Goal: Information Seeking & Learning: Learn about a topic

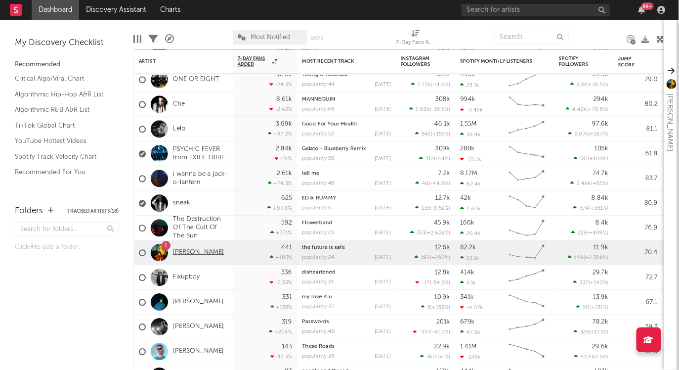
click at [181, 249] on link "[PERSON_NAME]" at bounding box center [198, 252] width 51 height 8
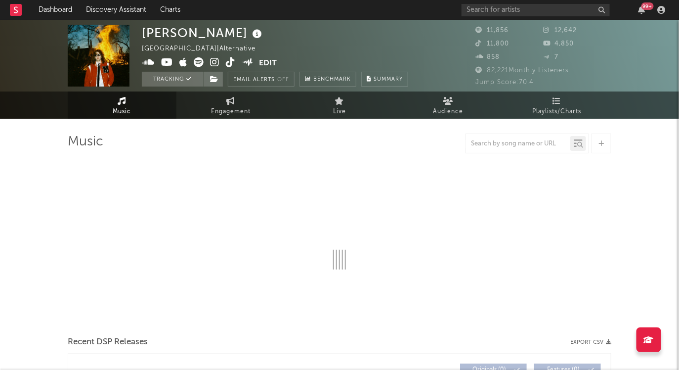
select select "6m"
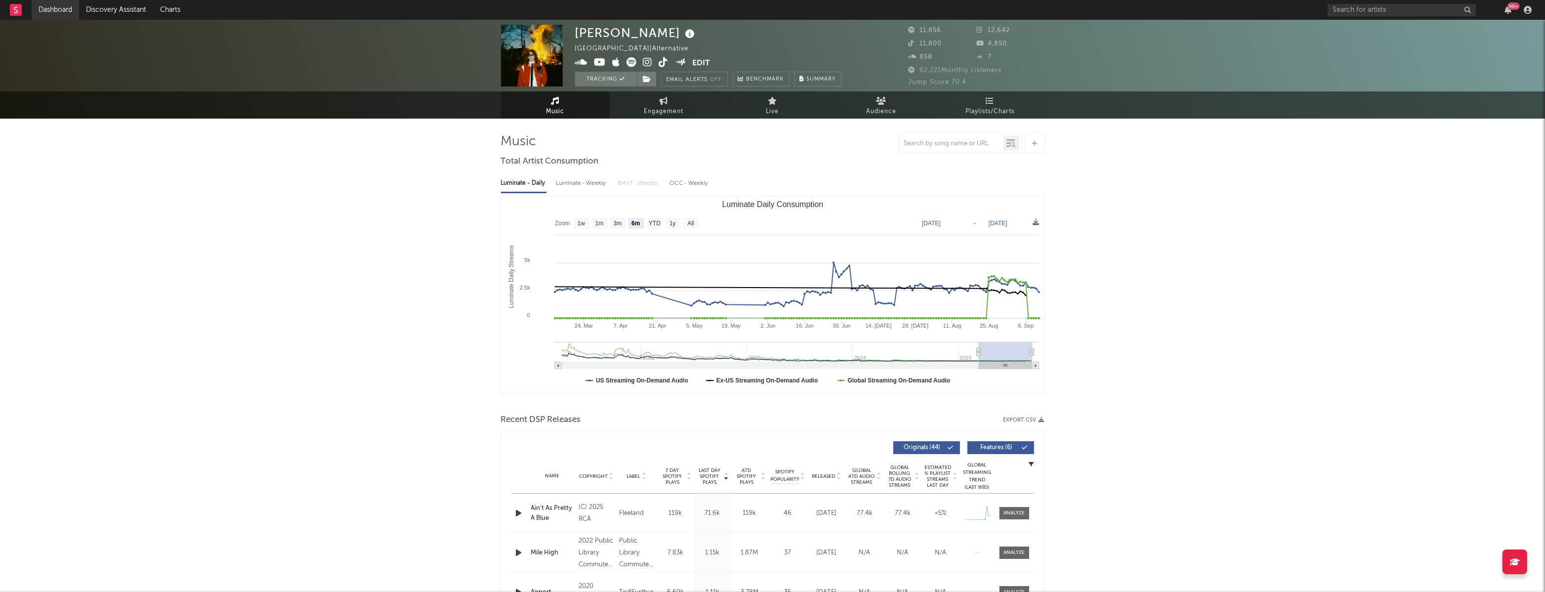
click at [52, 10] on link "Dashboard" at bounding box center [55, 10] width 47 height 20
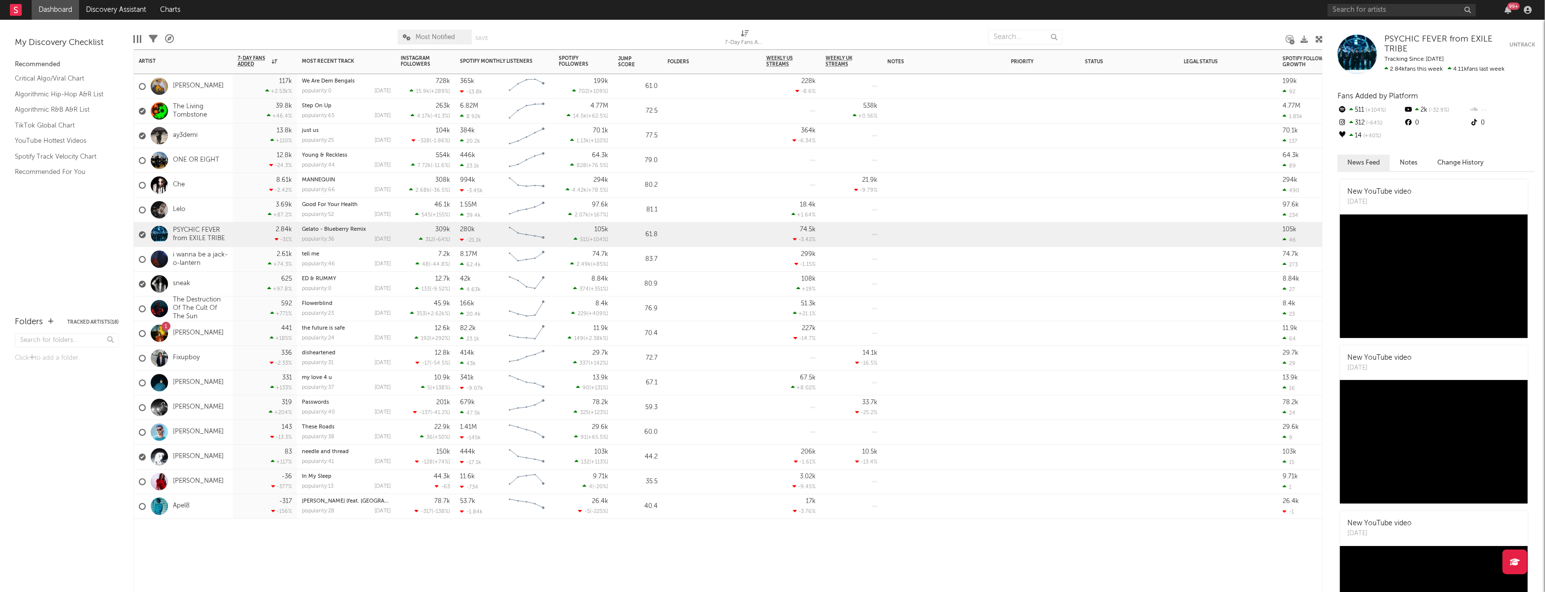
click at [678, 369] on div at bounding box center [712, 381] width 99 height 20
